Goal: Task Accomplishment & Management: Use online tool/utility

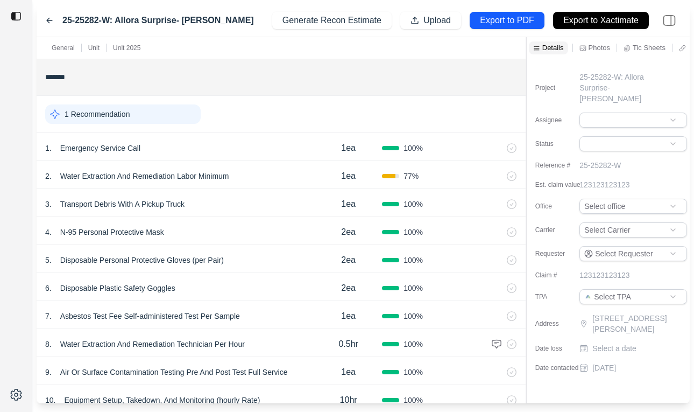
click at [47, 21] on icon at bounding box center [49, 20] width 5 height 5
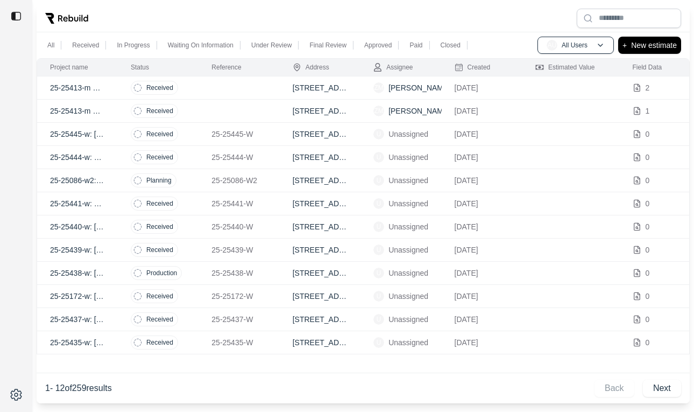
click at [272, 135] on td "25-25445-W" at bounding box center [239, 134] width 81 height 23
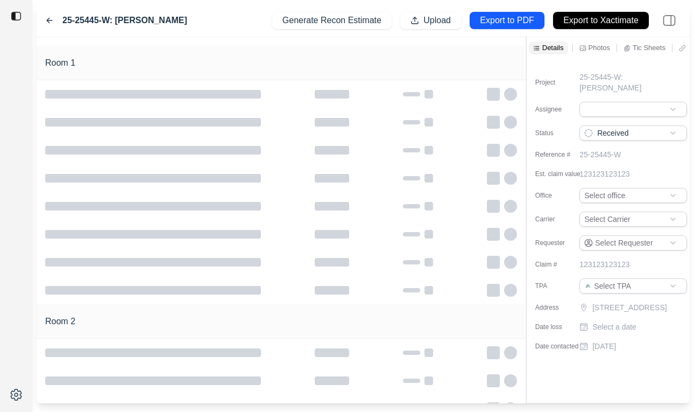
click at [49, 24] on icon at bounding box center [49, 20] width 9 height 9
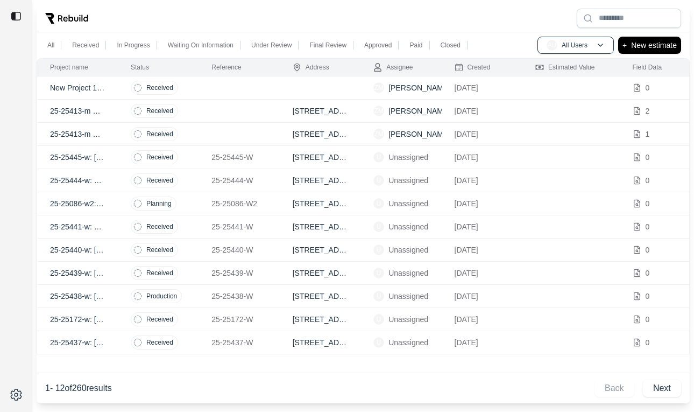
click at [197, 160] on td "Received" at bounding box center [158, 157] width 81 height 23
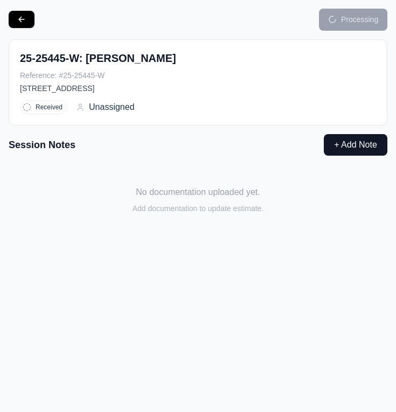
drag, startPoint x: 394, startPoint y: 168, endPoint x: 369, endPoint y: 170, distance: 25.3
click at [369, 170] on div "Processing 25-25445-W: [PERSON_NAME] Reference: # 25-25445-W [STREET_ADDRESS] R…" at bounding box center [198, 206] width 396 height 412
click at [348, 145] on button "+ Add Note" at bounding box center [355, 145] width 64 height 22
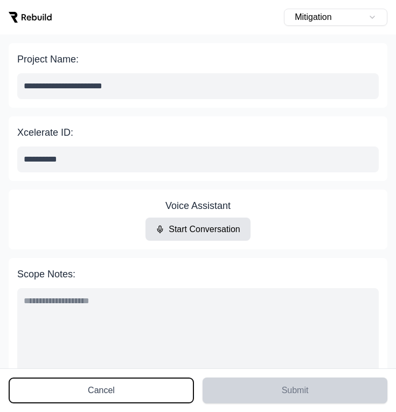
click at [105, 386] on button "Cancel" at bounding box center [101, 390] width 185 height 26
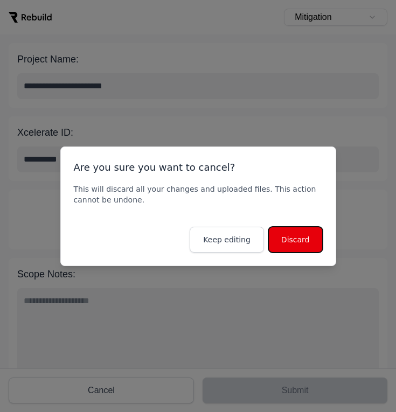
click at [289, 238] on button "Discard" at bounding box center [295, 240] width 54 height 26
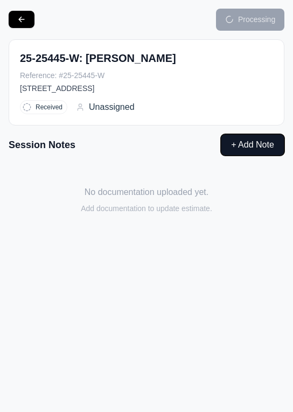
click at [258, 145] on button "+ Add Note" at bounding box center [253, 145] width 64 height 22
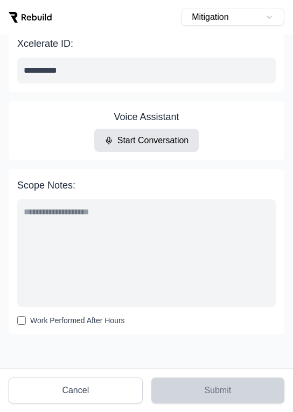
scroll to position [93, 0]
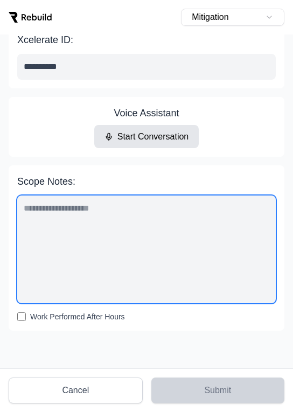
click at [134, 237] on textarea "Scope Notes:" at bounding box center [146, 249] width 258 height 108
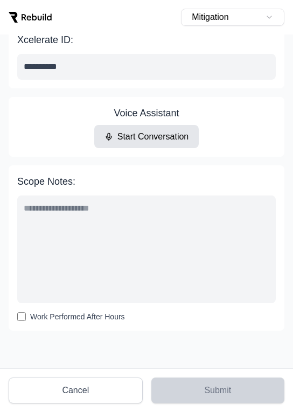
click at [215, 174] on label "Scope Notes:" at bounding box center [146, 181] width 258 height 15
click at [215, 195] on textarea "Scope Notes:" at bounding box center [146, 249] width 258 height 108
click at [229, 152] on div "Voice Assistant Start Conversation" at bounding box center [147, 127] width 276 height 60
click at [163, 136] on button "Start Conversation" at bounding box center [146, 136] width 105 height 23
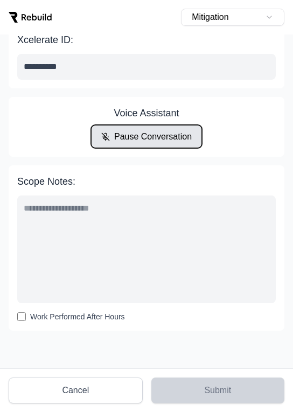
click at [154, 137] on button "Pause Conversation" at bounding box center [146, 136] width 111 height 23
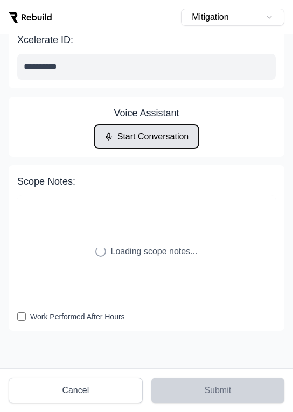
type textarea "**********"
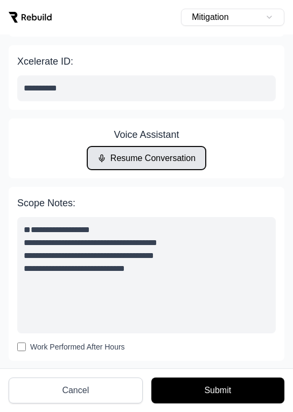
scroll to position [101, 0]
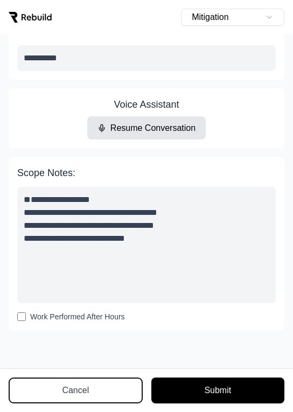
click at [64, 389] on button "Cancel" at bounding box center [76, 390] width 134 height 26
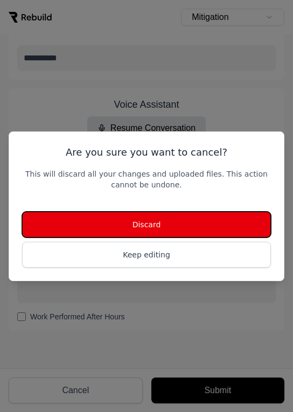
click at [175, 229] on button "Discard" at bounding box center [146, 225] width 249 height 26
